Goal: Task Accomplishment & Management: Manage account settings

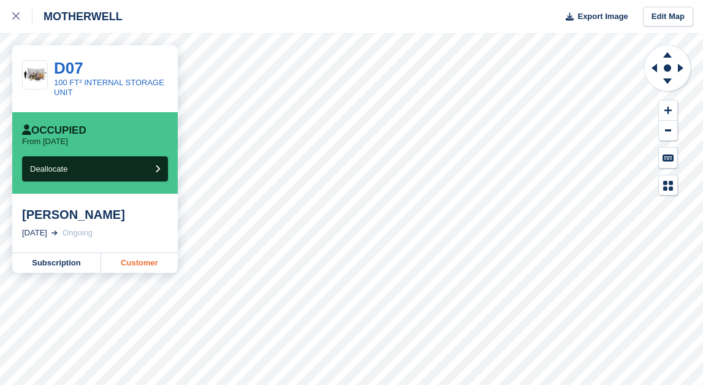
click at [124, 260] on link "Customer" at bounding box center [139, 263] width 77 height 20
click at [18, 18] on icon at bounding box center [15, 15] width 7 height 7
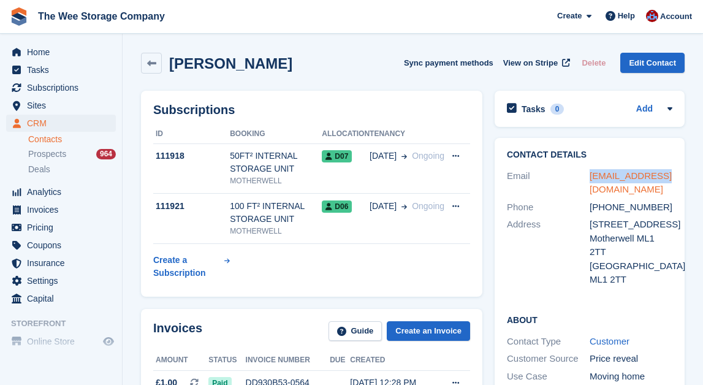
drag, startPoint x: 668, startPoint y: 180, endPoint x: 589, endPoint y: 178, distance: 78.4
click at [589, 178] on div "kccls@yahoo.com" at bounding box center [630, 183] width 83 height 28
copy link "kccls@yahoo.com"
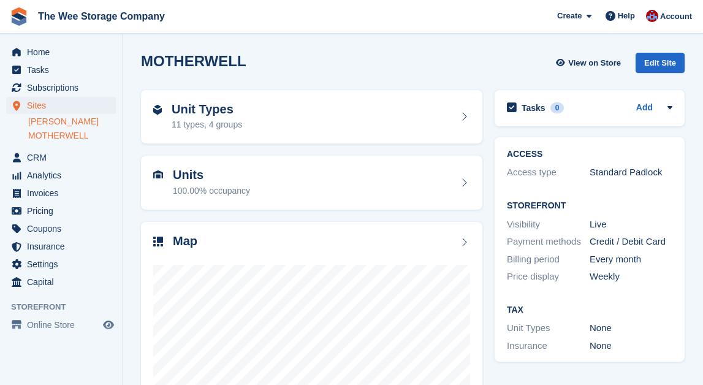
click at [72, 119] on link "[PERSON_NAME]" at bounding box center [72, 122] width 88 height 12
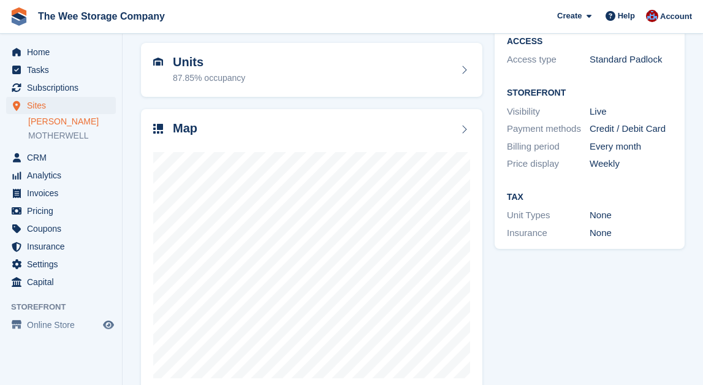
scroll to position [119, 0]
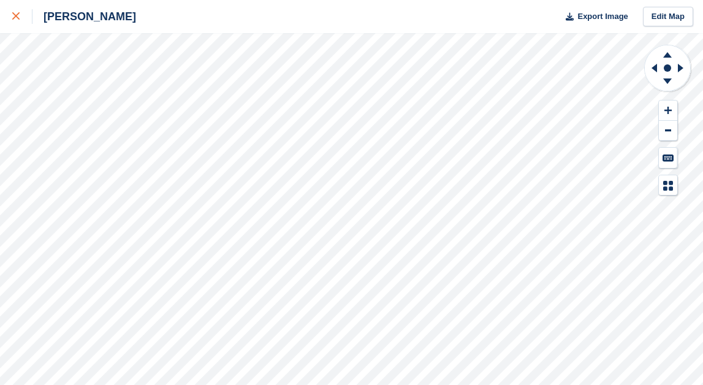
click at [17, 17] on icon at bounding box center [15, 15] width 7 height 7
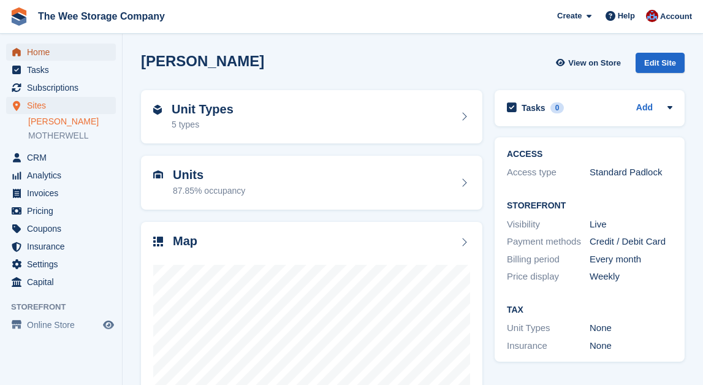
click at [51, 46] on span "Home" at bounding box center [64, 51] width 74 height 17
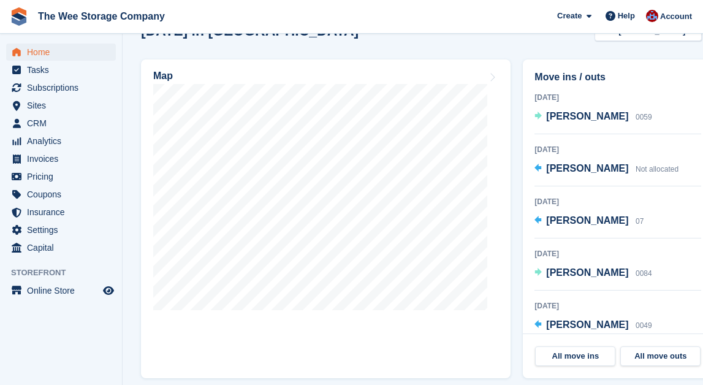
scroll to position [265, 0]
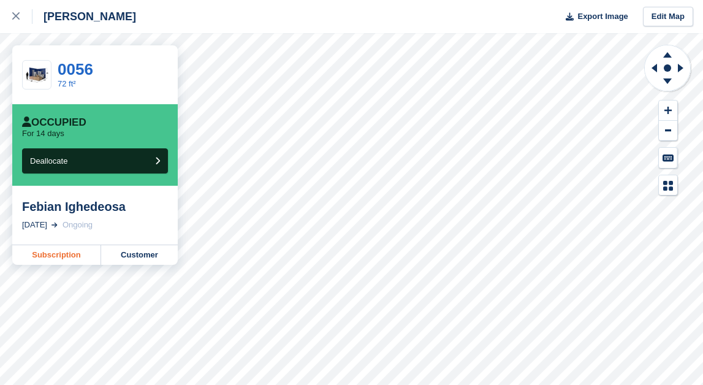
click at [69, 251] on link "Subscription" at bounding box center [56, 255] width 89 height 20
click at [139, 250] on link "Customer" at bounding box center [139, 255] width 77 height 20
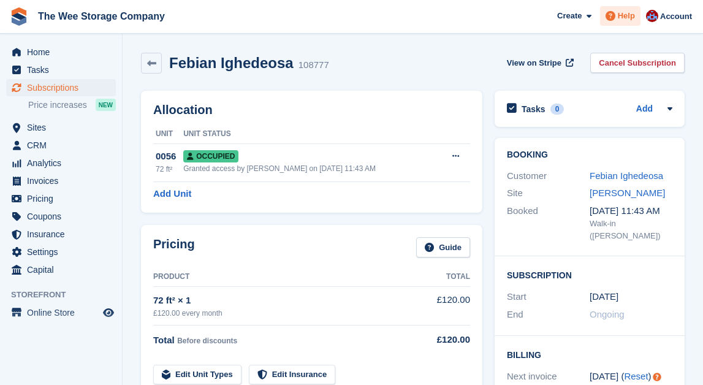
click at [627, 18] on span "Help" at bounding box center [626, 16] width 17 height 12
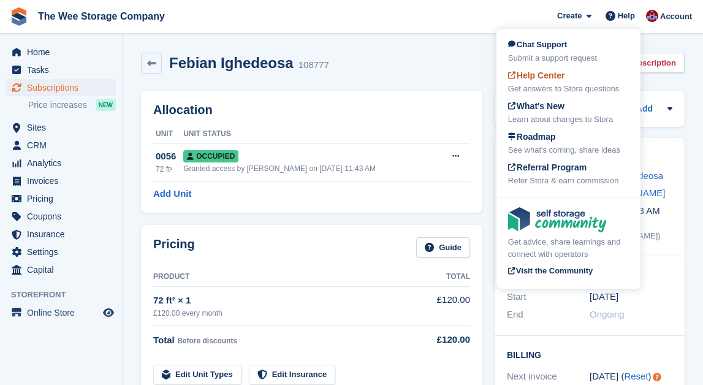
click at [569, 82] on div "Help Center Get answers to Stora questions" at bounding box center [568, 82] width 121 height 26
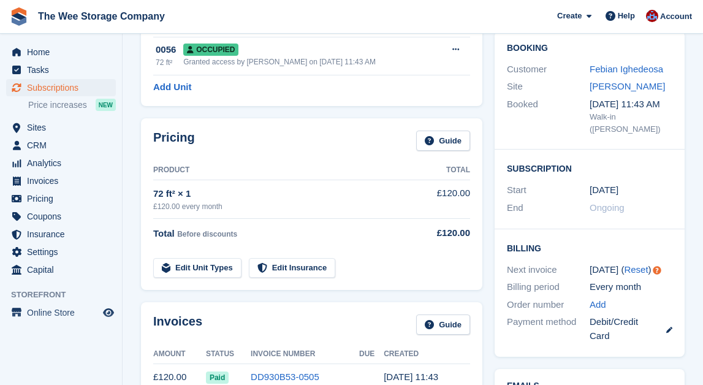
scroll to position [112, 0]
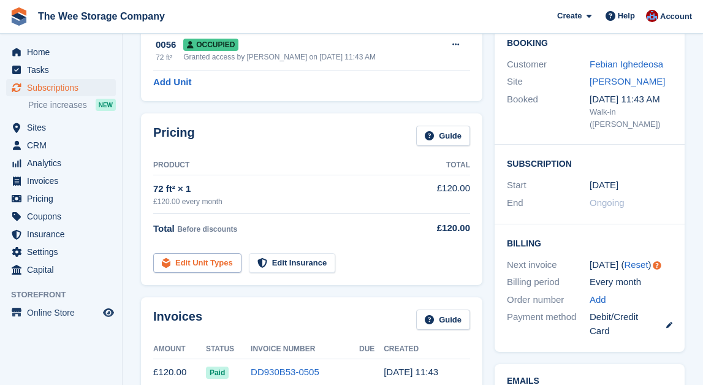
click at [222, 267] on link "Edit Unit Types" at bounding box center [197, 263] width 88 height 20
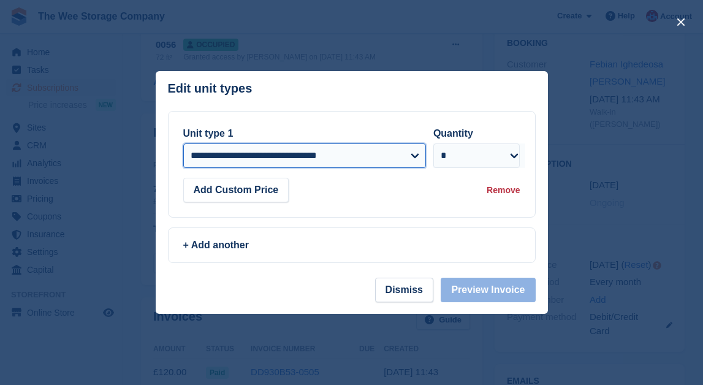
click at [297, 155] on select "**********" at bounding box center [304, 155] width 243 height 25
select select "*****"
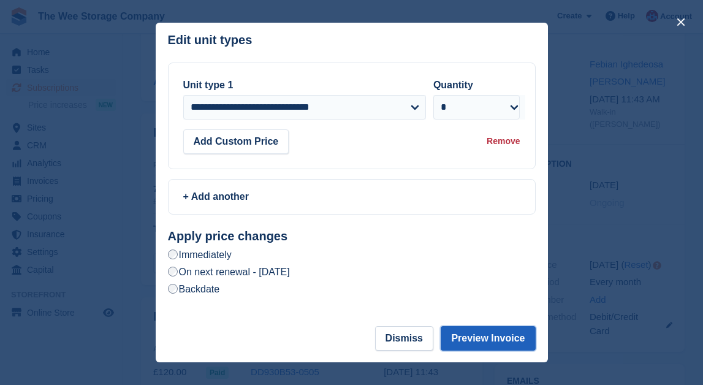
click at [461, 344] on button "Preview Invoice" at bounding box center [488, 338] width 94 height 25
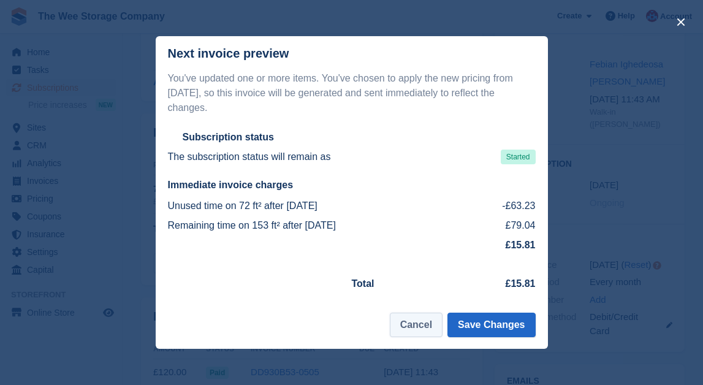
click at [423, 330] on button "Cancel" at bounding box center [416, 324] width 53 height 25
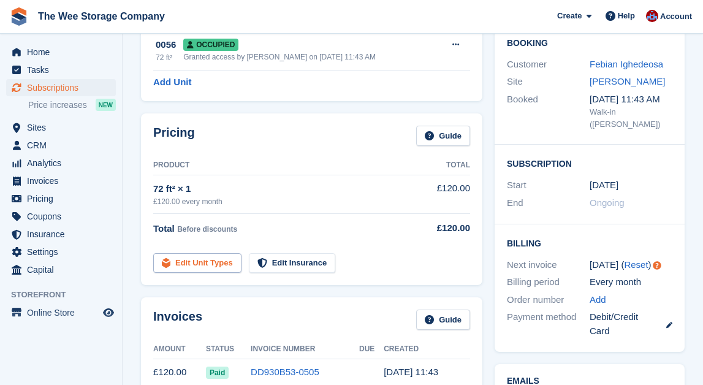
click at [213, 263] on link "Edit Unit Types" at bounding box center [197, 263] width 88 height 20
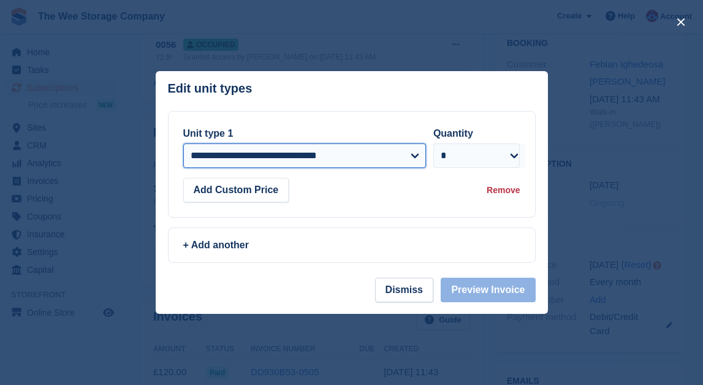
click at [261, 157] on select "**********" at bounding box center [304, 155] width 243 height 25
select select "*****"
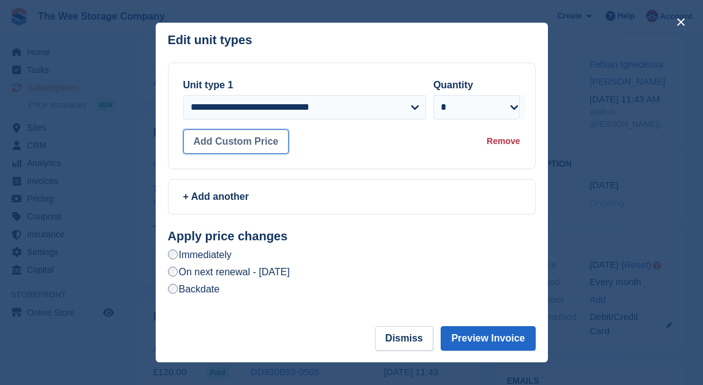
click at [234, 144] on button "Add Custom Price" at bounding box center [236, 141] width 106 height 25
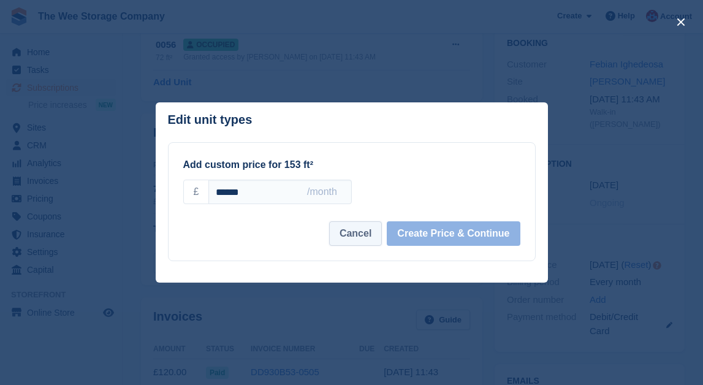
click at [344, 234] on button "Cancel" at bounding box center [355, 233] width 53 height 25
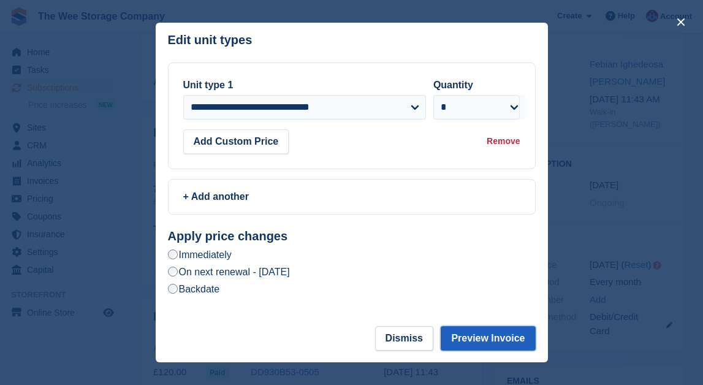
click at [512, 348] on button "Preview Invoice" at bounding box center [488, 338] width 94 height 25
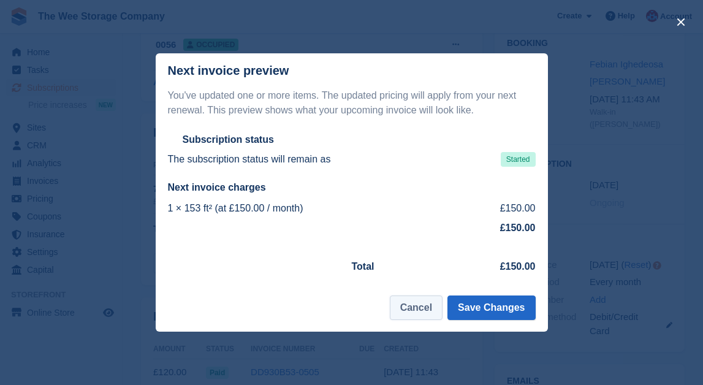
click at [429, 300] on button "Cancel" at bounding box center [416, 307] width 53 height 25
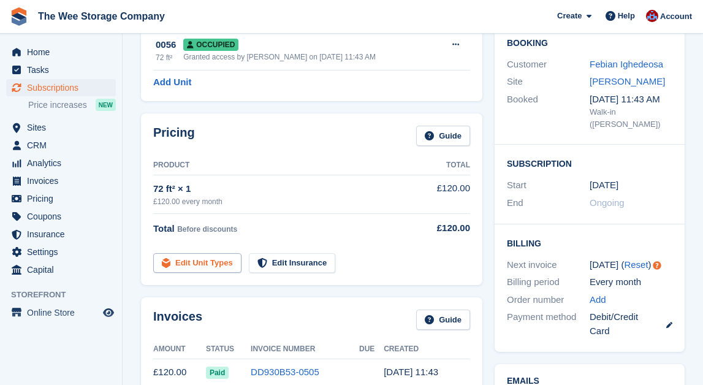
click at [206, 260] on link "Edit Unit Types" at bounding box center [197, 263] width 88 height 20
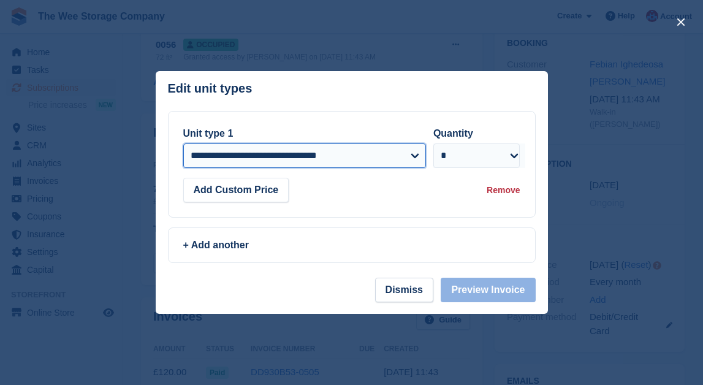
click at [289, 154] on select "**********" at bounding box center [304, 155] width 243 height 25
select select "*****"
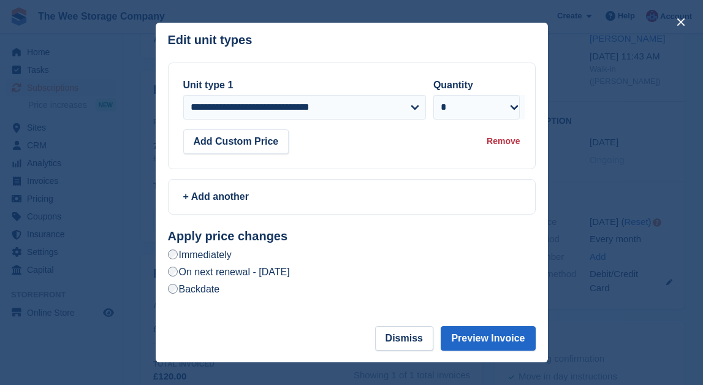
scroll to position [164, 0]
click at [178, 287] on label "Backdate" at bounding box center [194, 288] width 52 height 13
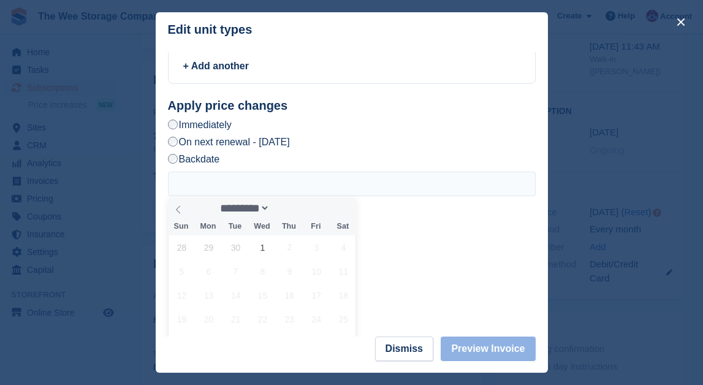
scroll to position [0, 0]
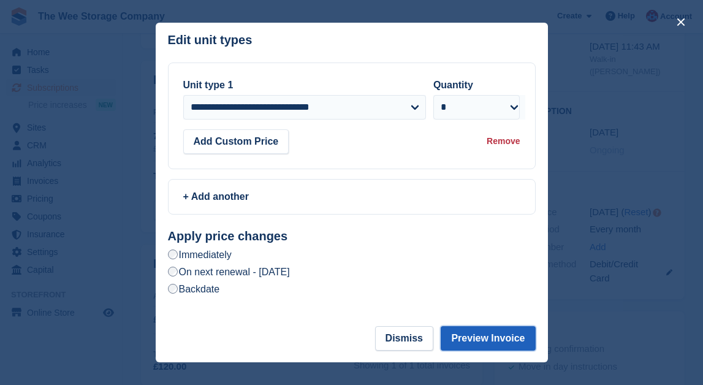
click at [504, 331] on button "Preview Invoice" at bounding box center [488, 338] width 94 height 25
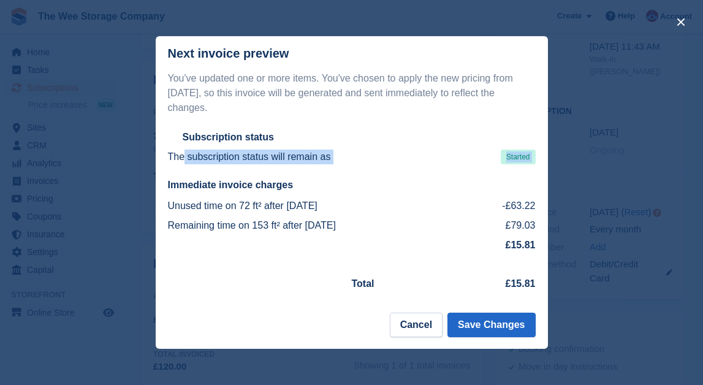
drag, startPoint x: 186, startPoint y: 156, endPoint x: 319, endPoint y: 170, distance: 134.4
click at [319, 170] on div "You've updated one or more items. You've chosen to apply the new pricing from t…" at bounding box center [352, 184] width 392 height 227
click at [471, 151] on div "The subscription status will remain as Started" at bounding box center [352, 156] width 368 height 15
drag, startPoint x: 173, startPoint y: 206, endPoint x: 338, endPoint y: 219, distance: 165.3
click at [338, 219] on tbody "Unused time on 72 ft² after 02 Oct 2025 -£63.22 Remaining time on 153 ft² after…" at bounding box center [352, 225] width 368 height 59
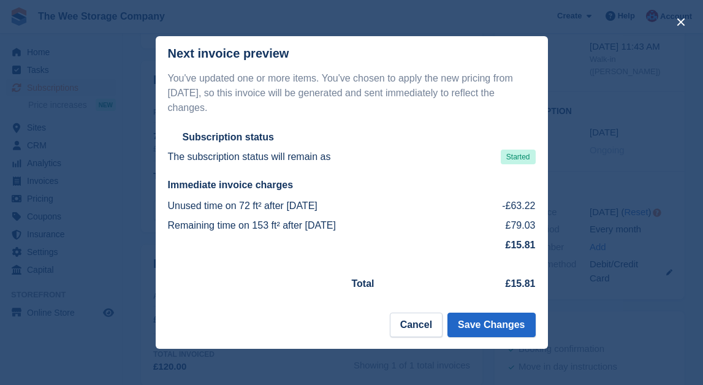
click at [479, 203] on td "-£63.22" at bounding box center [504, 206] width 61 height 20
drag, startPoint x: 502, startPoint y: 207, endPoint x: 532, endPoint y: 202, distance: 30.4
click at [532, 202] on td "-£63.22" at bounding box center [504, 206] width 61 height 20
click at [530, 229] on td "£79.03" at bounding box center [504, 226] width 61 height 20
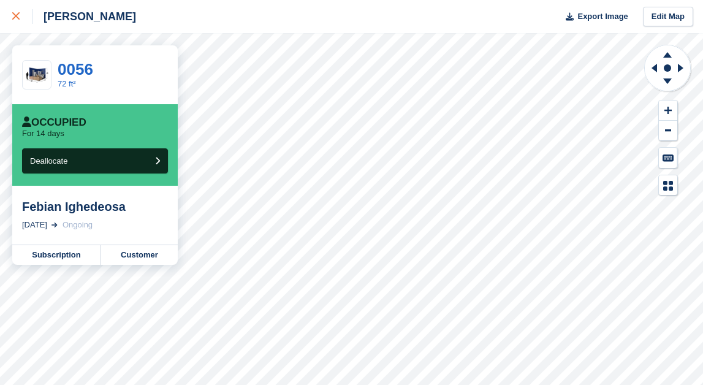
click at [13, 22] on div at bounding box center [22, 16] width 20 height 15
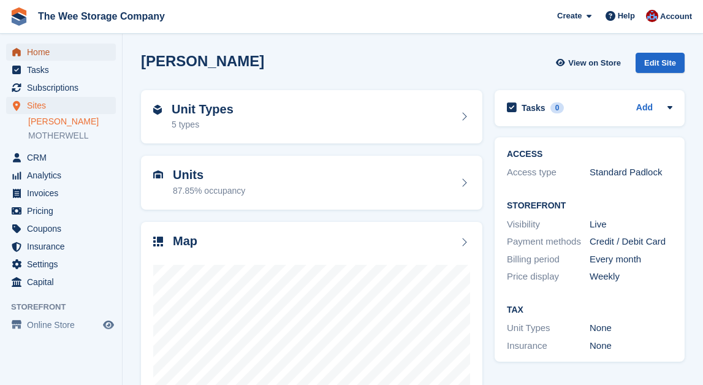
click at [43, 54] on span "Home" at bounding box center [64, 51] width 74 height 17
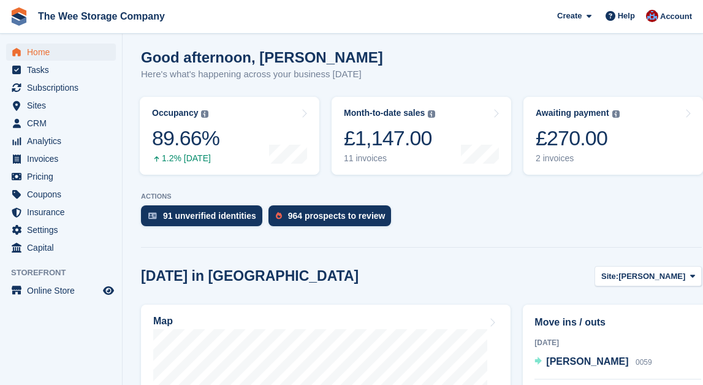
scroll to position [124, 0]
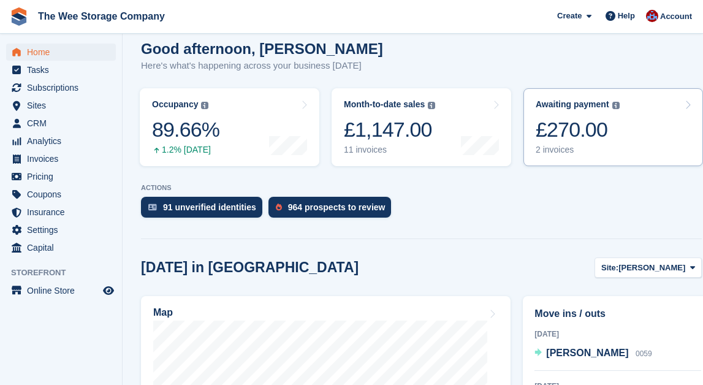
click at [598, 155] on div "2 invoices" at bounding box center [577, 150] width 84 height 10
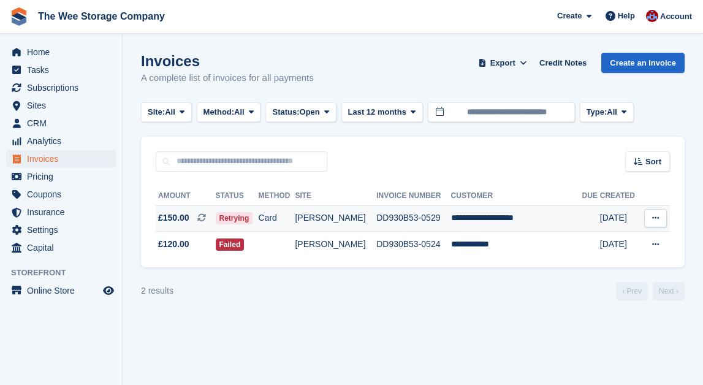
click at [527, 220] on td "**********" at bounding box center [516, 218] width 131 height 26
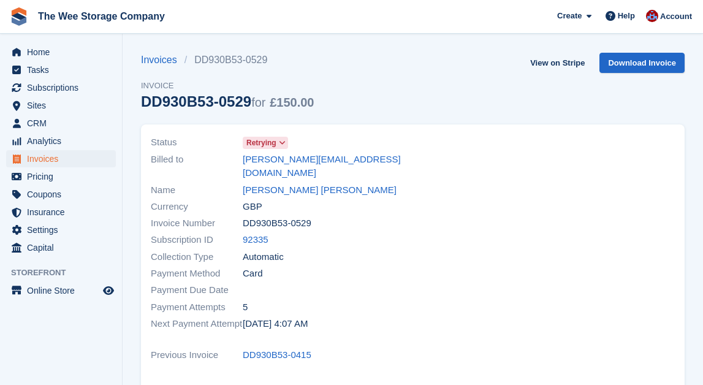
click at [271, 140] on span "Retrying" at bounding box center [261, 142] width 30 height 11
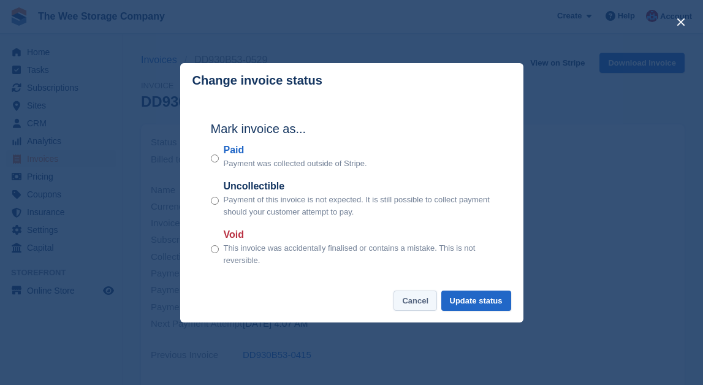
click at [411, 304] on button "Cancel" at bounding box center [414, 300] width 43 height 20
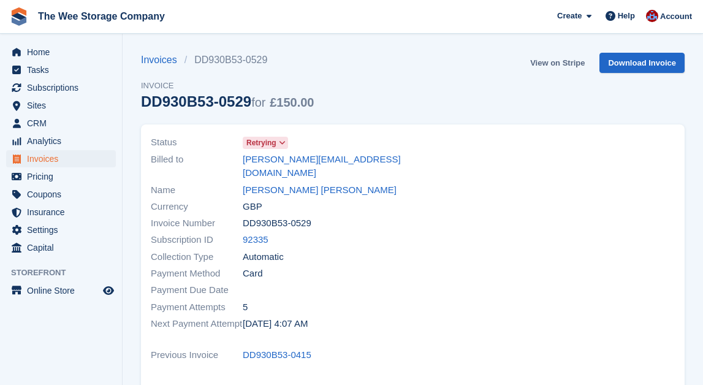
click at [550, 61] on link "View on Stripe" at bounding box center [557, 63] width 64 height 20
